Goal: Transaction & Acquisition: Purchase product/service

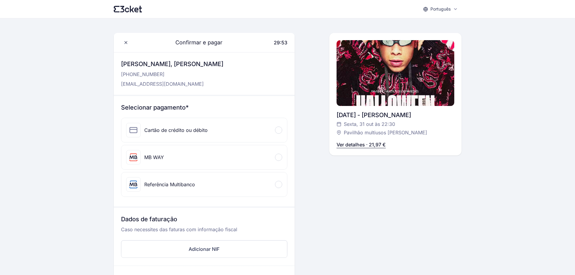
click at [278, 186] on div at bounding box center [278, 184] width 7 height 7
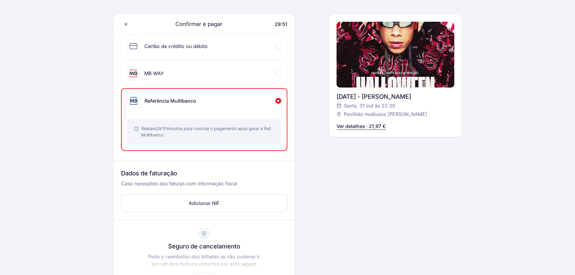
scroll to position [91, 0]
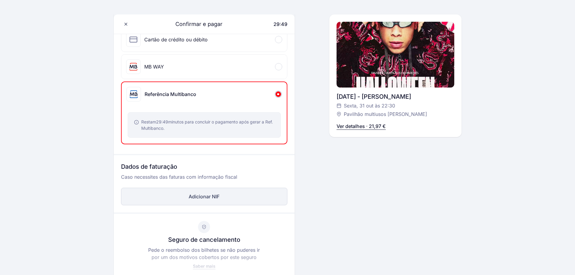
click at [209, 202] on button "Adicionar NIF" at bounding box center [204, 197] width 166 height 18
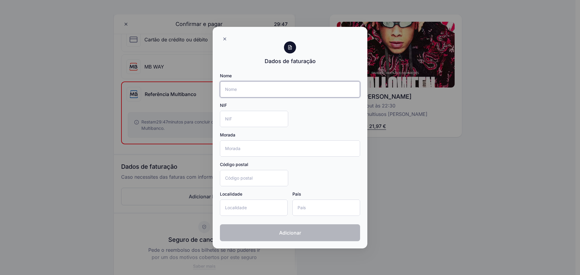
click at [249, 94] on input "Nome" at bounding box center [290, 89] width 140 height 16
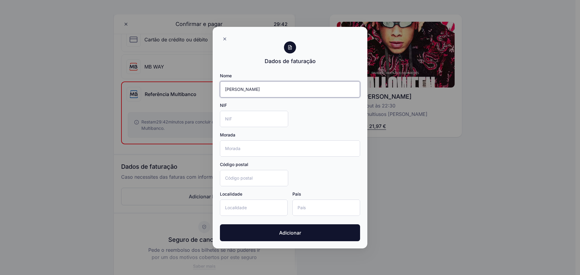
type input "[PERSON_NAME]"
click at [276, 120] on input "NIF" at bounding box center [254, 119] width 68 height 16
type input "222386606"
click at [253, 181] on input "Código postal" at bounding box center [254, 178] width 68 height 16
click at [475, 194] on div at bounding box center [290, 137] width 580 height 275
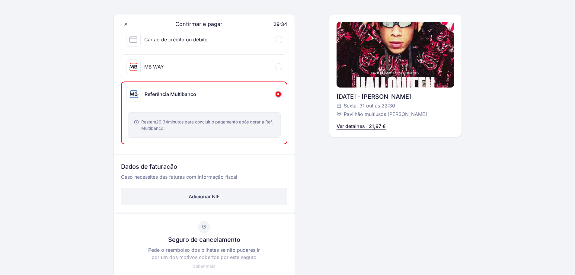
scroll to position [211, 0]
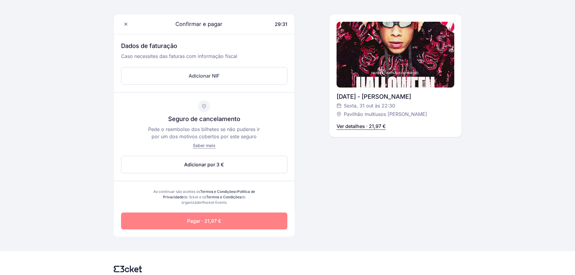
click at [212, 224] on span "Pagar · 21,97 €" at bounding box center [204, 220] width 34 height 7
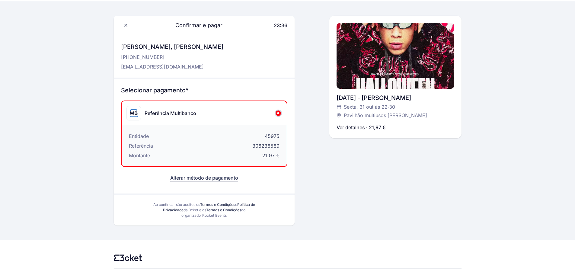
scroll to position [0, 0]
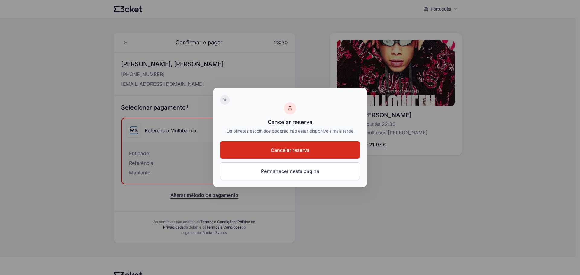
click at [223, 99] on icon at bounding box center [224, 100] width 5 height 5
